Goal: Information Seeking & Learning: Learn about a topic

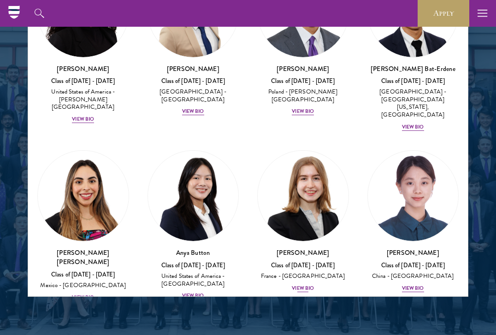
scroll to position [1231, 0]
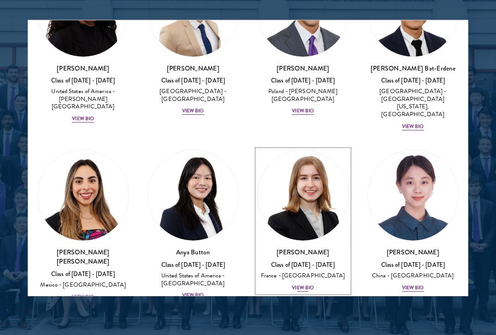
click at [305, 284] on div "View Bio" at bounding box center [303, 287] width 22 height 7
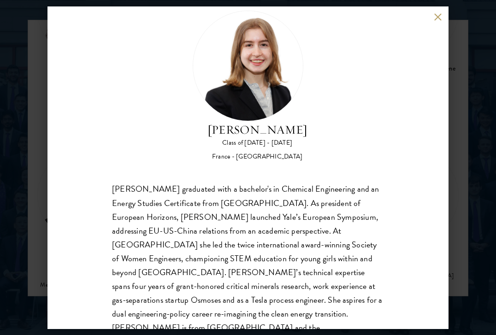
scroll to position [43, 0]
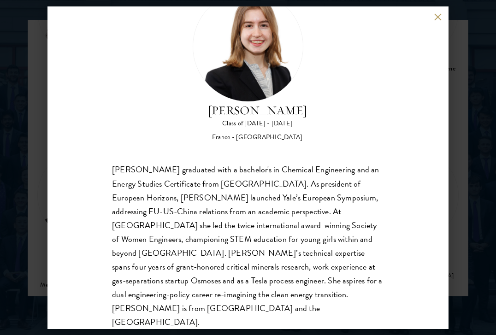
click at [474, 161] on div "Anne-Amélie Campant Class of 2025 - 2026 France - Yale University Anne-Amélie C…" at bounding box center [248, 167] width 496 height 335
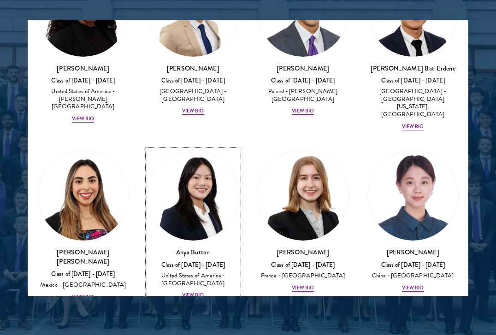
click at [204, 272] on div "United States of America - Duke University" at bounding box center [193, 280] width 92 height 16
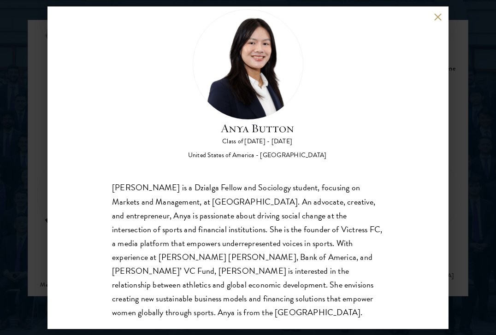
scroll to position [29, 0]
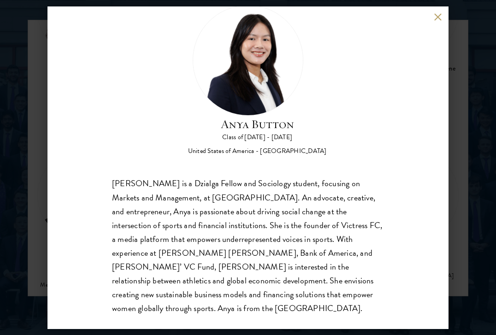
click at [467, 214] on div "Anya Button Class of 2025 - 2026 United States of America - Duke University Any…" at bounding box center [248, 167] width 496 height 335
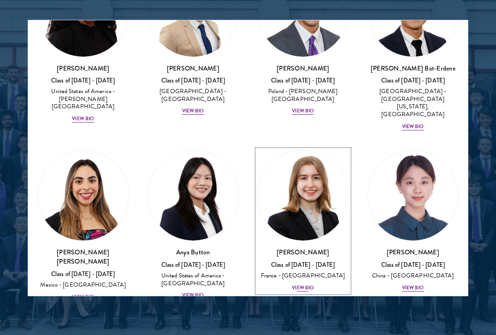
click at [317, 193] on link "Anne-Amélie Campant Class of 2025 - 2026 France - Yale University View Bio" at bounding box center [303, 221] width 92 height 143
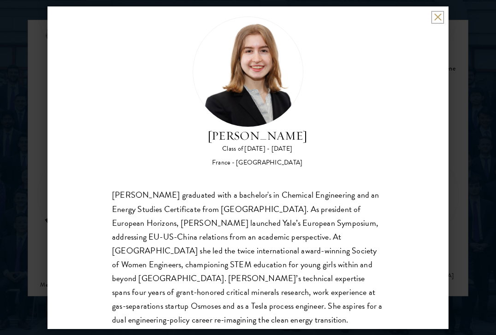
scroll to position [28, 0]
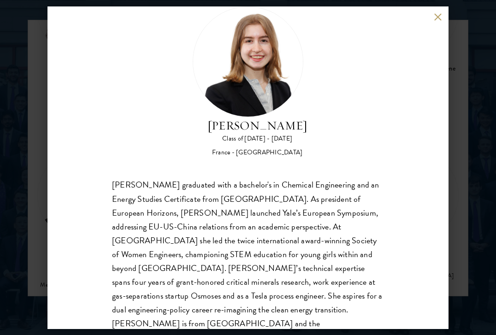
click at [481, 220] on div "Anne-Amélie Campant Class of 2025 - 2026 France - Yale University Anne-Amélie C…" at bounding box center [248, 167] width 496 height 335
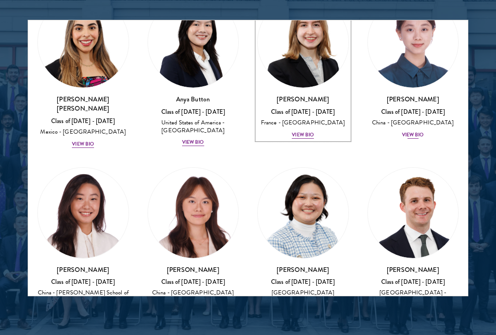
scroll to position [991, 0]
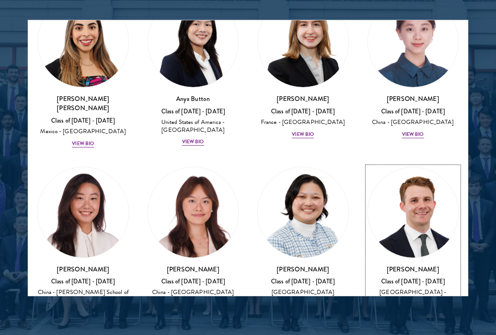
click at [403, 189] on img at bounding box center [413, 212] width 91 height 91
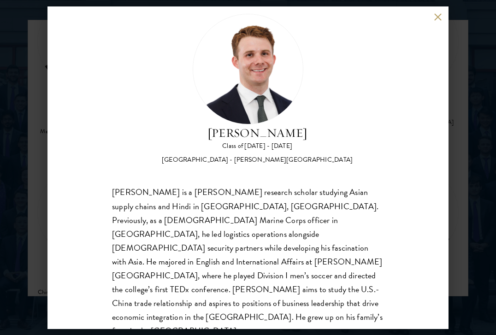
scroll to position [29, 0]
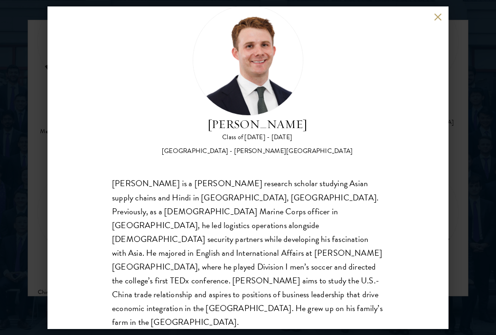
click at [469, 67] on div "Chandler Compton Class of 2025 - 2026 United States of America - Wofford Colleg…" at bounding box center [248, 167] width 496 height 335
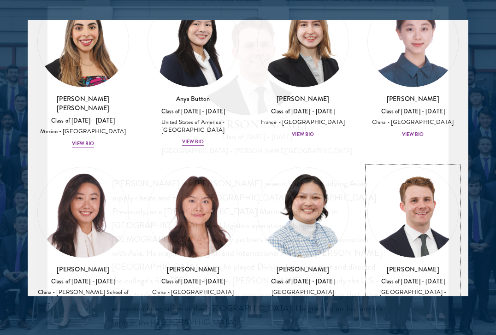
scroll to position [965, 0]
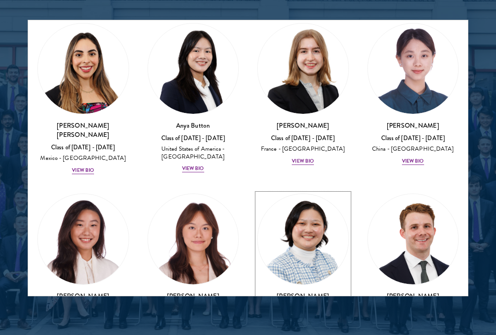
click at [329, 209] on img at bounding box center [303, 239] width 91 height 91
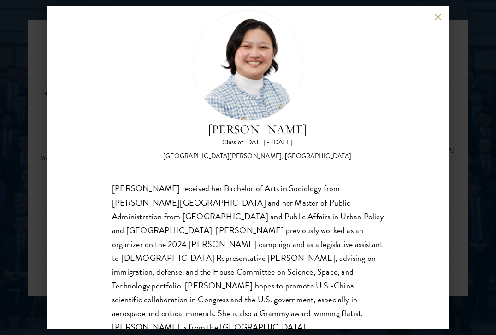
scroll to position [29, 0]
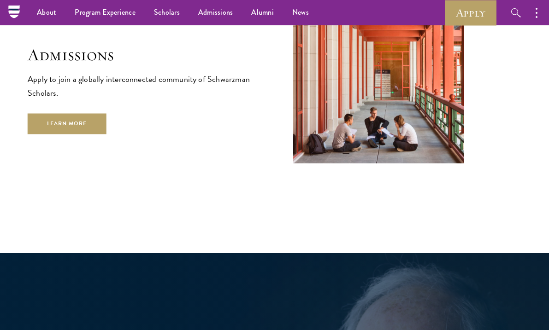
scroll to position [1292, 0]
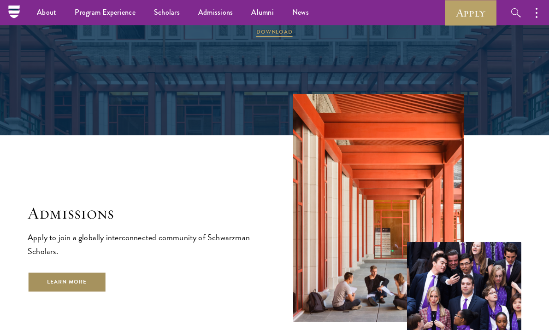
click at [79, 272] on link "Learn More" at bounding box center [67, 282] width 79 height 21
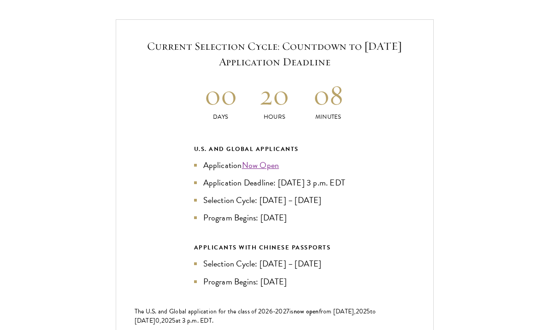
scroll to position [1953, 0]
